Goal: Obtain resource: Download file/media

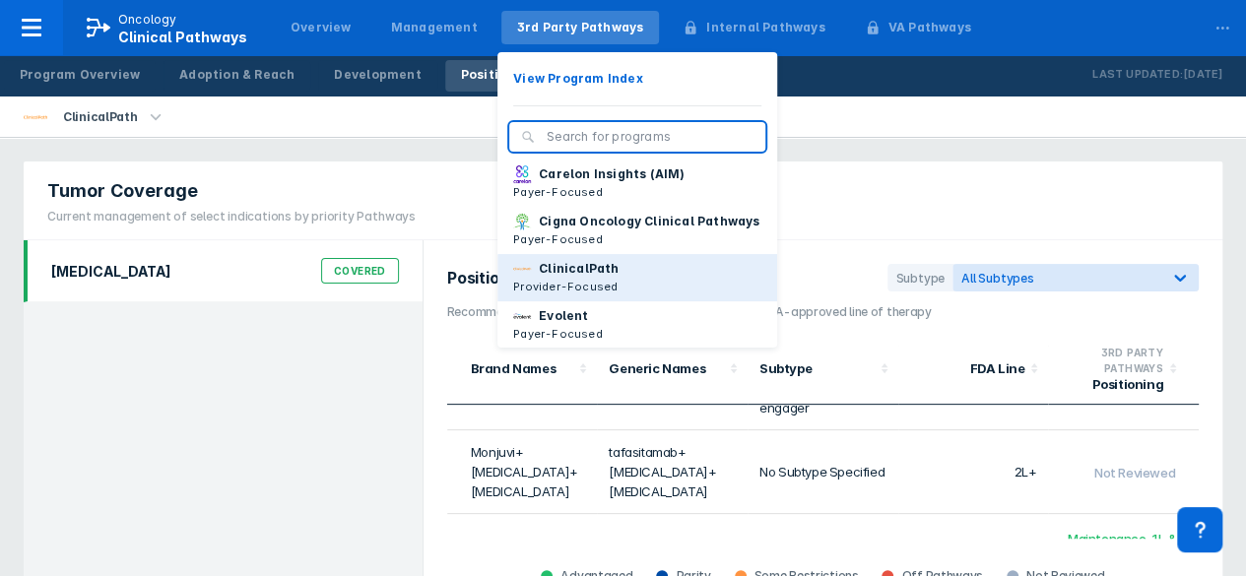
click at [550, 301] on button "ClinicalPath Provider-Focused" at bounding box center [637, 277] width 280 height 47
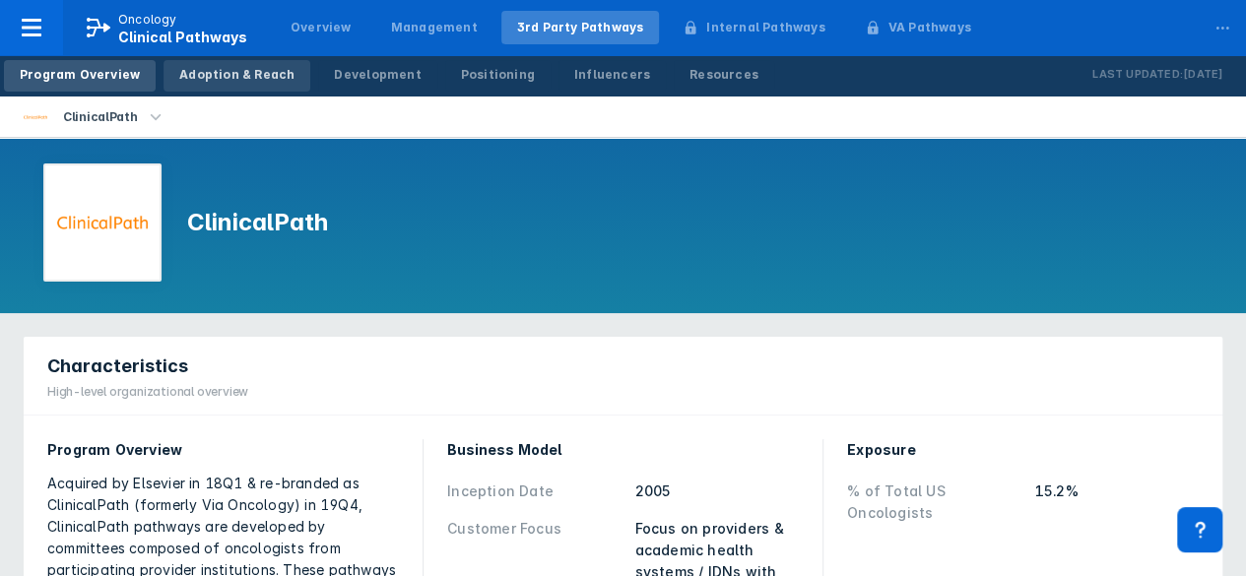
click at [231, 75] on div "Adoption & Reach" at bounding box center [236, 75] width 115 height 18
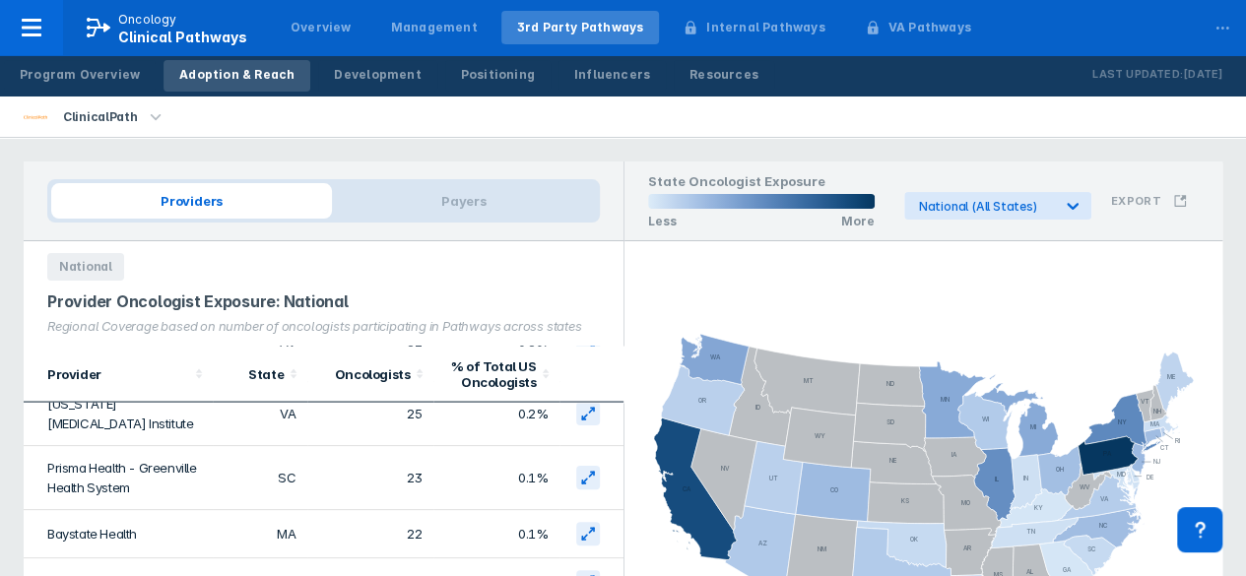
scroll to position [1969, 0]
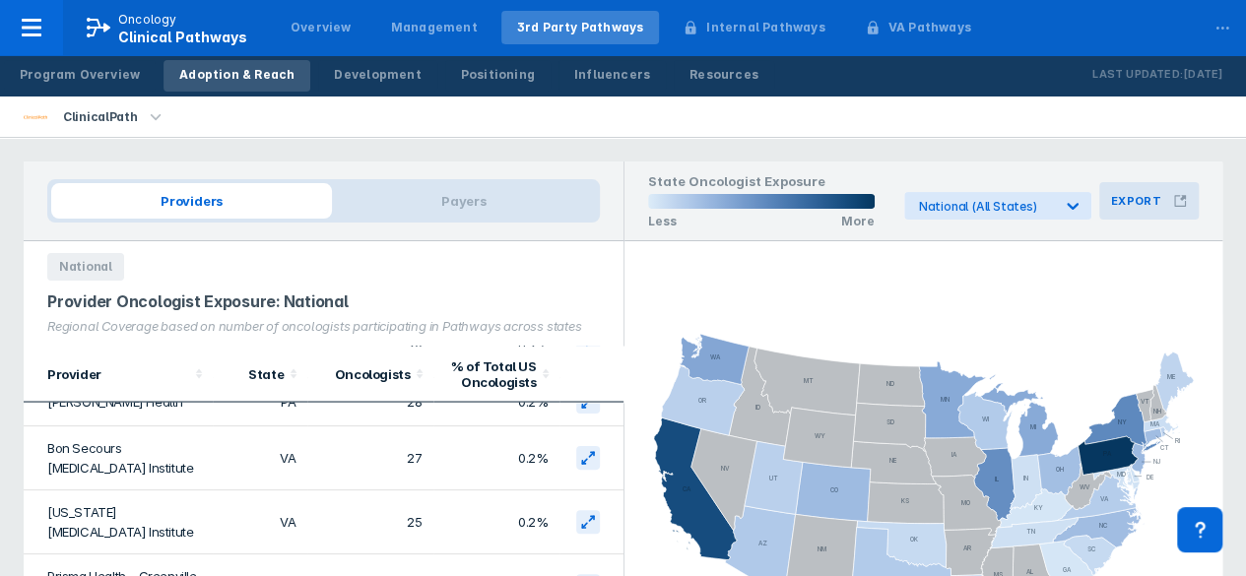
click at [1116, 202] on h3 "Export" at bounding box center [1136, 201] width 50 height 14
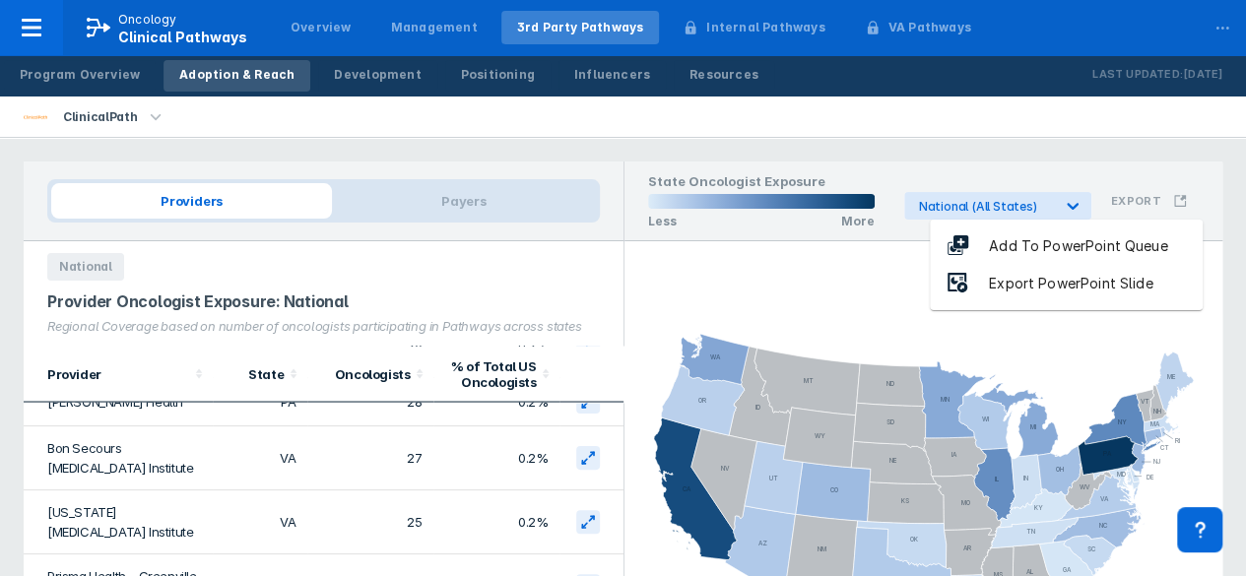
click at [378, 340] on div "Provider Oncologist Exposure: National Regional Coverage based on number of onc…" at bounding box center [324, 313] width 600 height 65
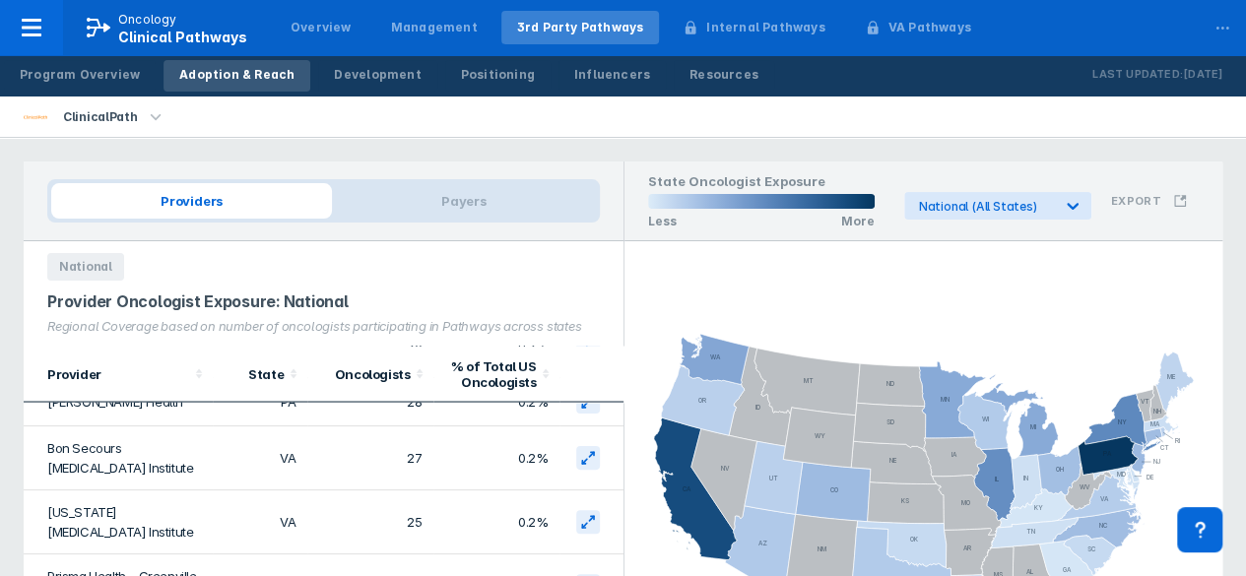
scroll to position [52, 0]
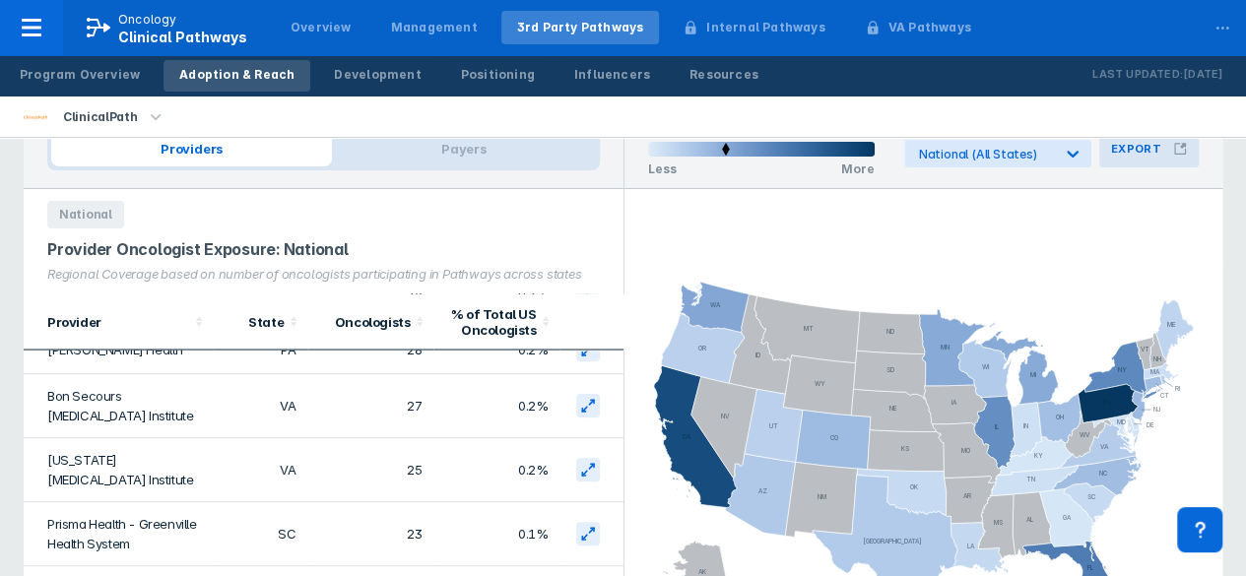
click at [1158, 139] on button "Export" at bounding box center [1148, 148] width 99 height 37
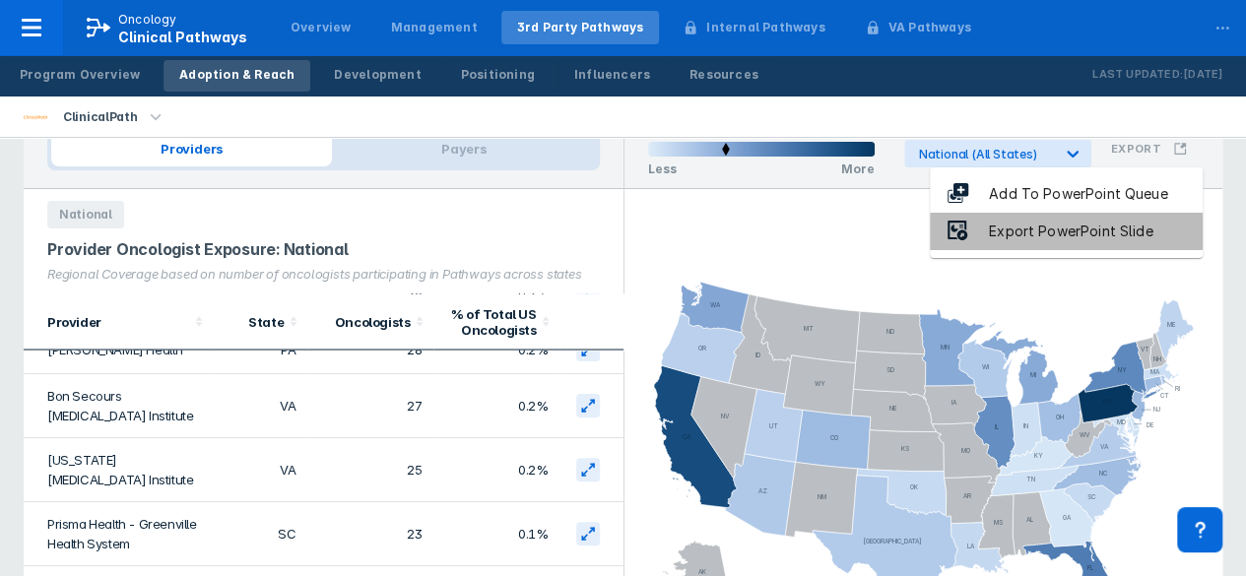
click at [1090, 228] on div "Export PowerPoint Slide" at bounding box center [1070, 232] width 203 height 23
